Goal: Information Seeking & Learning: Learn about a topic

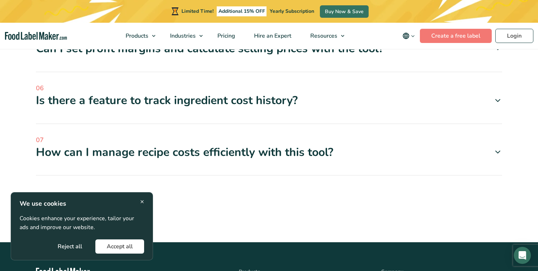
scroll to position [1400, 0]
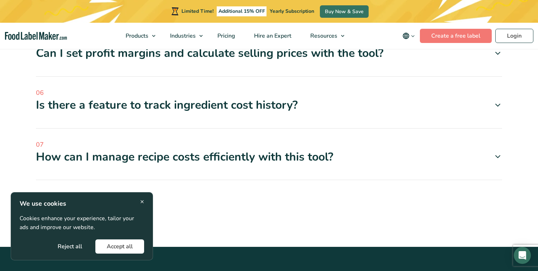
click at [152, 9] on div "How does the tool handle non-ingredient costs like labor and overheads?" at bounding box center [269, 1] width 466 height 15
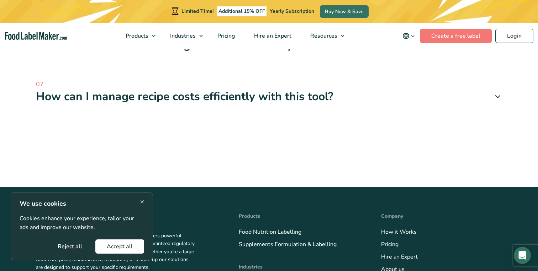
scroll to position [1495, 0]
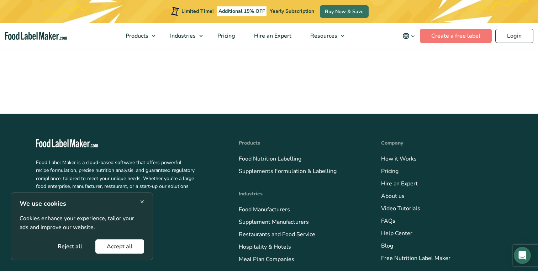
scroll to position [1593, 0]
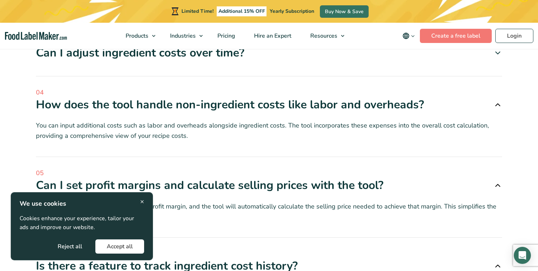
scroll to position [1293, 0]
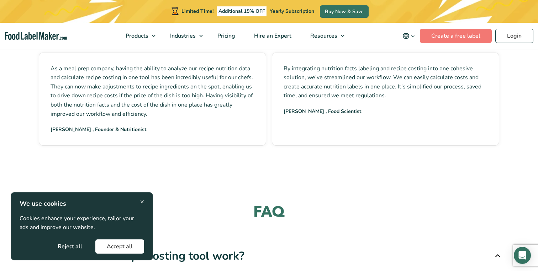
scroll to position [1088, 0]
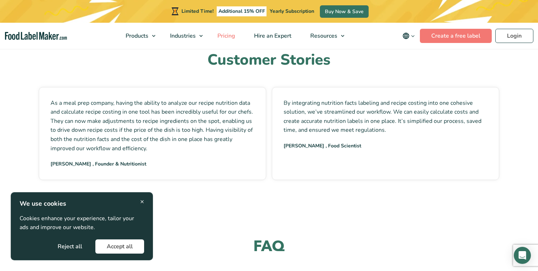
click at [229, 42] on link "Pricing" at bounding box center [225, 36] width 35 height 26
